Goal: Task Accomplishment & Management: Manage account settings

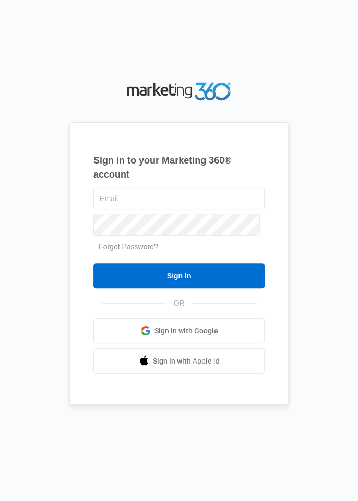
click at [182, 209] on input "text" at bounding box center [178, 198] width 171 height 22
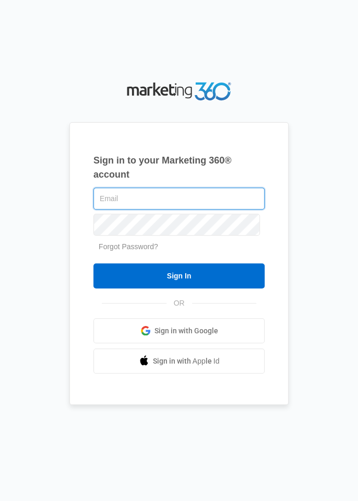
type input "[EMAIL_ADDRESS][DOMAIN_NAME]"
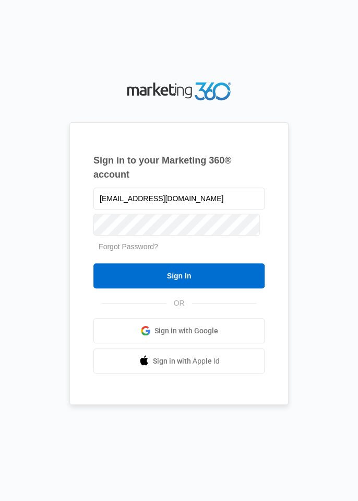
click at [93, 263] on input "Sign In" at bounding box center [178, 275] width 171 height 25
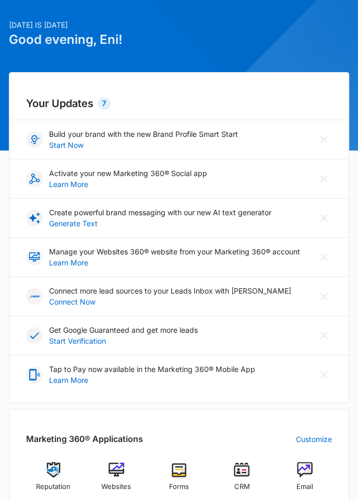
scroll to position [39, 0]
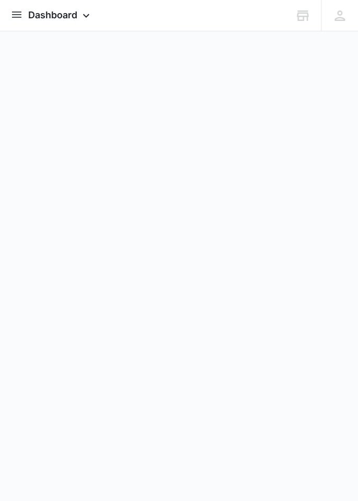
scroll to position [3, 0]
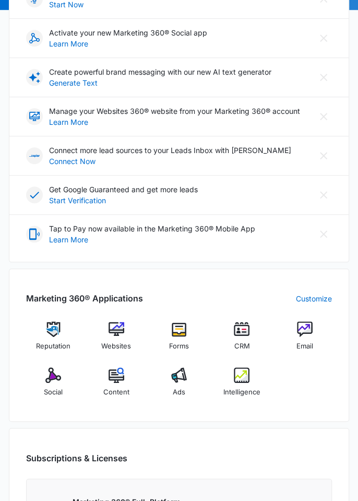
scroll to position [180, 0]
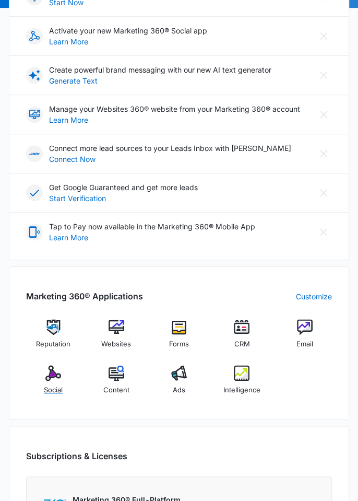
click at [49, 379] on div "Social" at bounding box center [53, 384] width 54 height 38
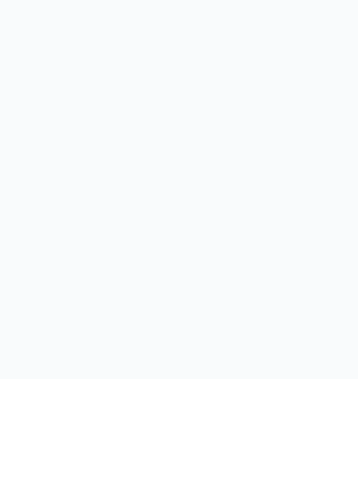
scroll to position [53, 0]
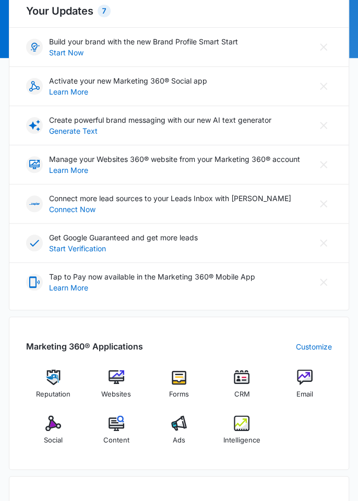
scroll to position [128, 0]
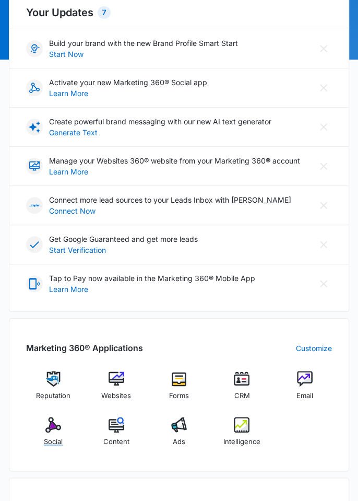
click at [52, 431] on div "Social" at bounding box center [53, 436] width 54 height 38
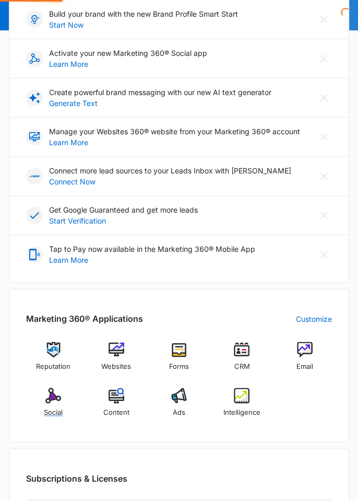
scroll to position [179, 0]
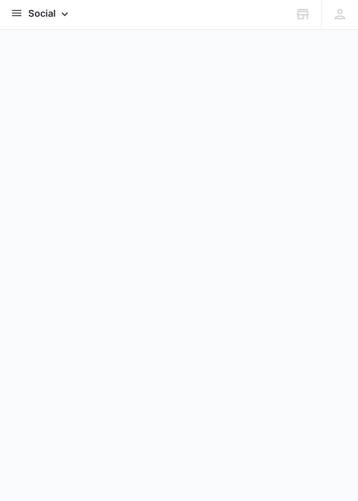
scroll to position [3, 0]
